Goal: Task Accomplishment & Management: Manage account settings

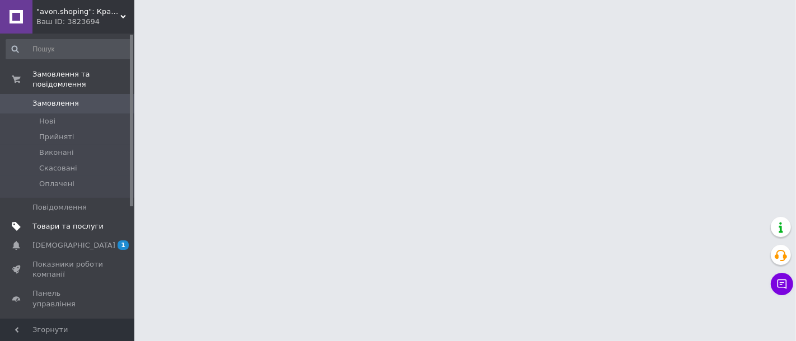
click at [82, 222] on span "Товари та послуги" at bounding box center [67, 227] width 71 height 10
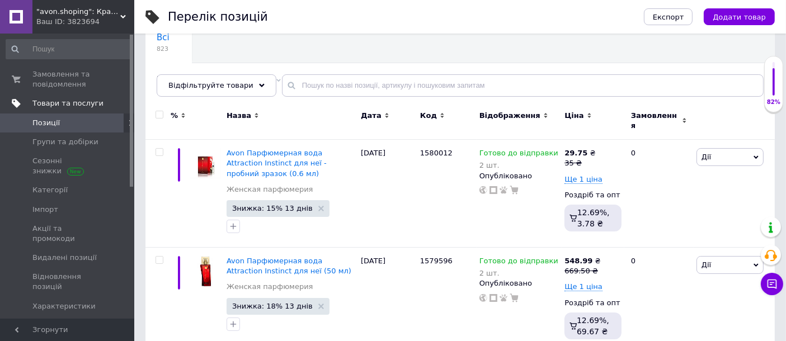
scroll to position [85, 0]
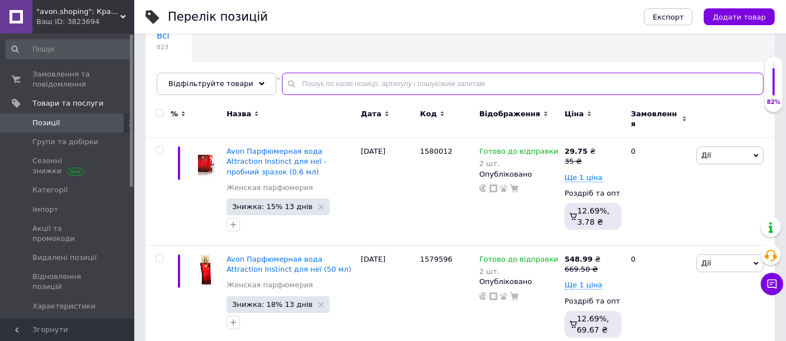
paste input "1498899"
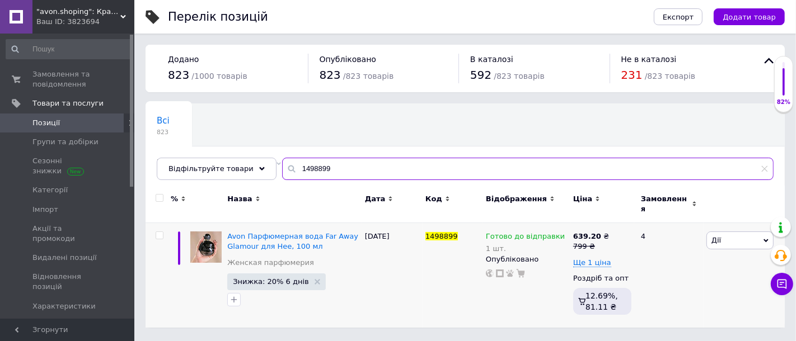
type input "1498899"
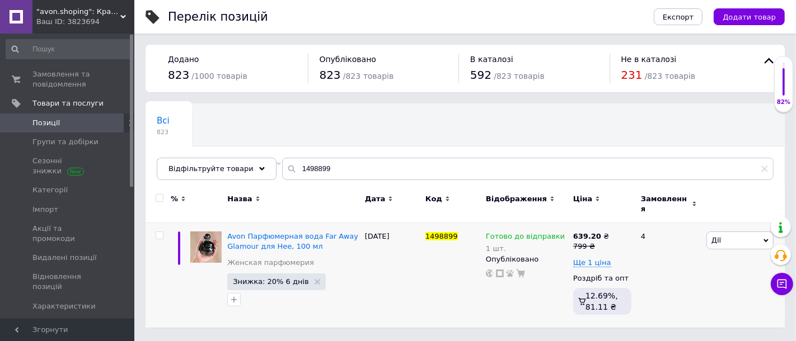
click at [534, 232] on span "Готово до відправки" at bounding box center [525, 238] width 79 height 12
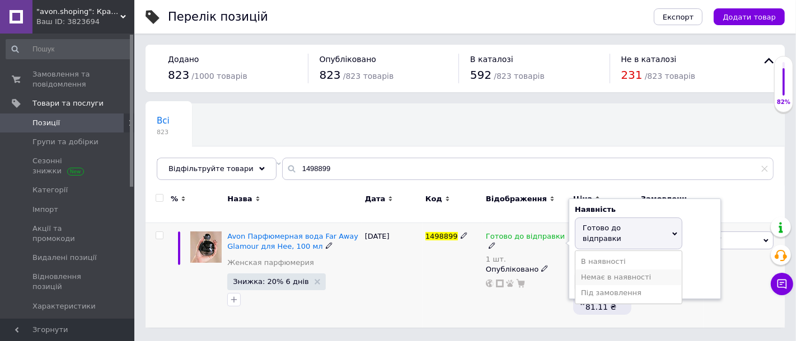
click at [631, 270] on li "Немає в наявності" at bounding box center [628, 278] width 106 height 16
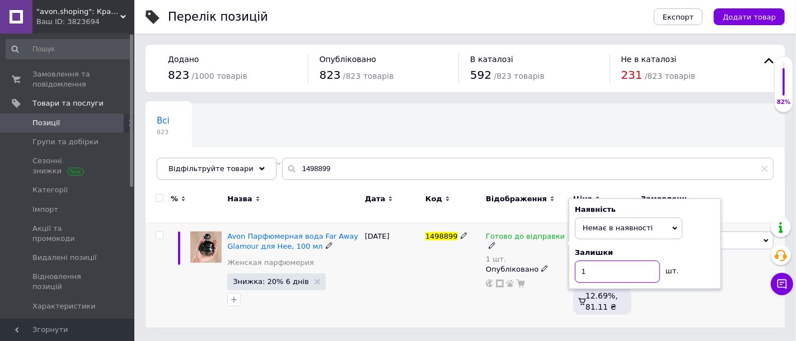
click at [606, 262] on input "1" at bounding box center [617, 272] width 85 height 22
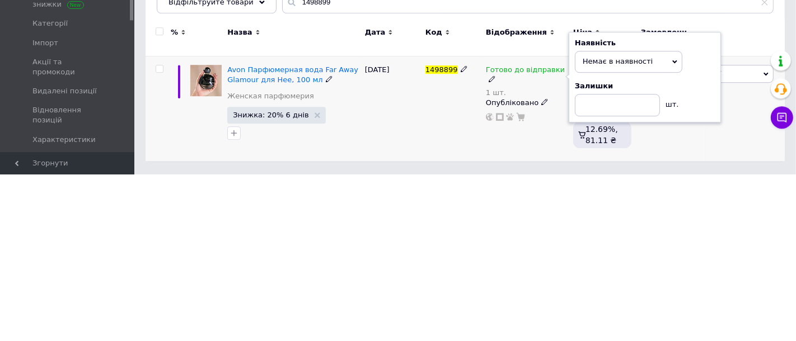
click at [453, 284] on div "1498899" at bounding box center [453, 275] width 60 height 105
